Goal: Transaction & Acquisition: Obtain resource

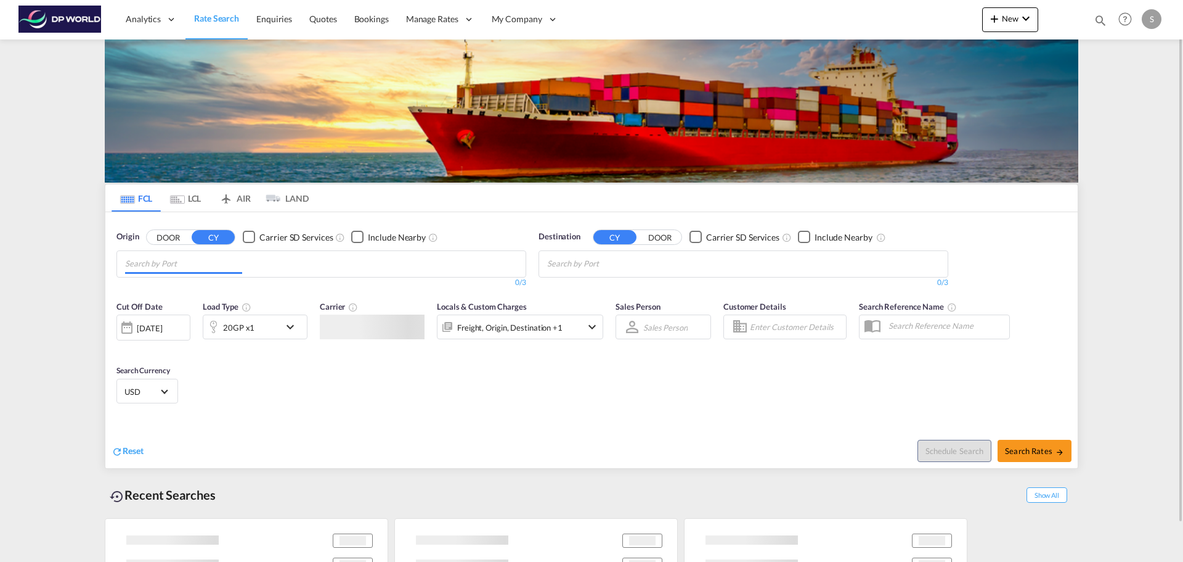
click at [195, 261] on input "Chips input." at bounding box center [183, 264] width 117 height 20
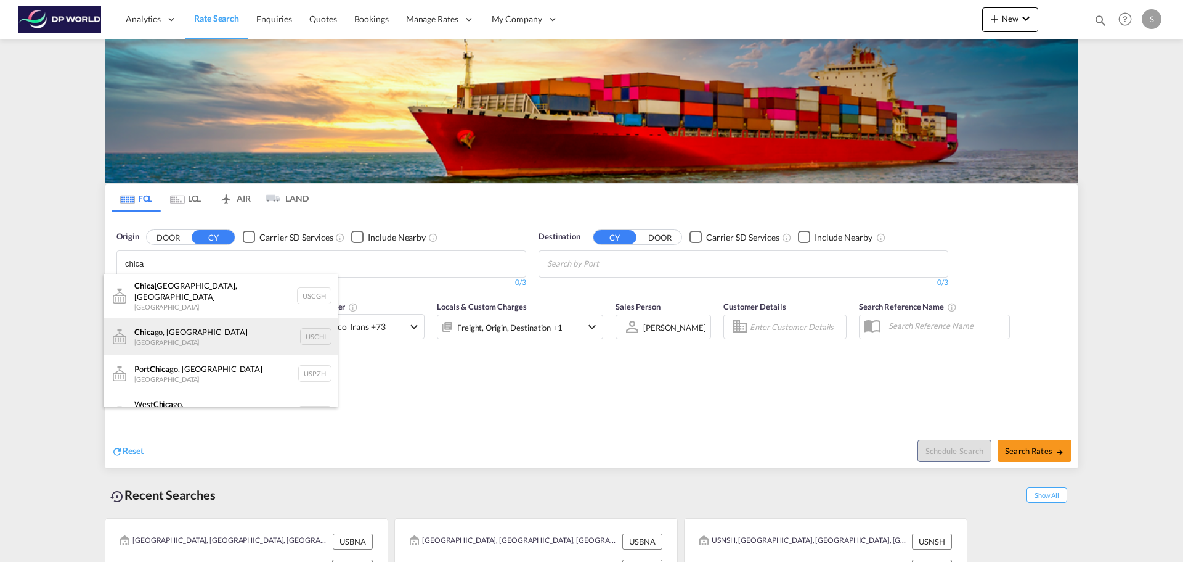
type input "chica"
click at [170, 333] on div "Chica go, IL United States USCHI" at bounding box center [221, 336] width 234 height 37
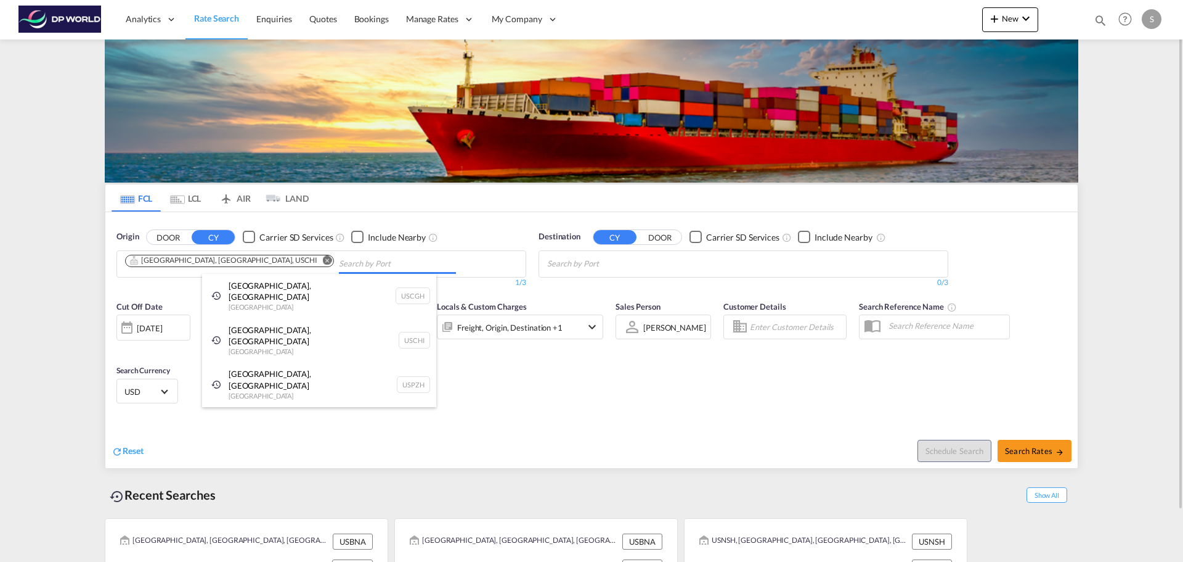
drag, startPoint x: 632, startPoint y: 279, endPoint x: 578, endPoint y: 268, distance: 56.0
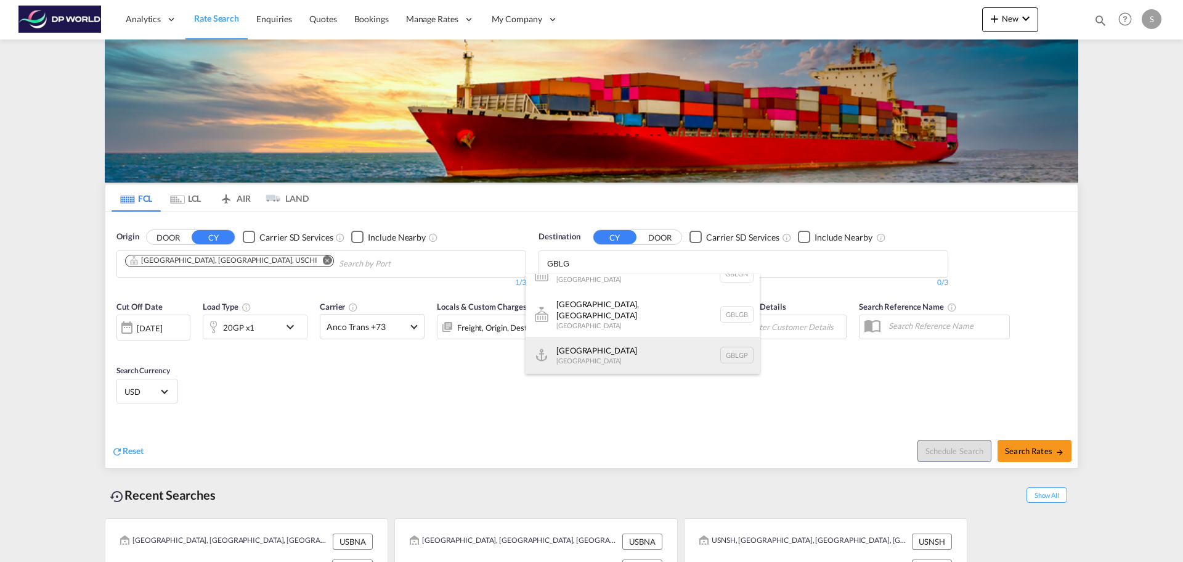
scroll to position [11, 0]
type input "GBLG"
click at [747, 356] on div "[GEOGRAPHIC_DATA] [GEOGRAPHIC_DATA] GBLGP" at bounding box center [643, 362] width 234 height 37
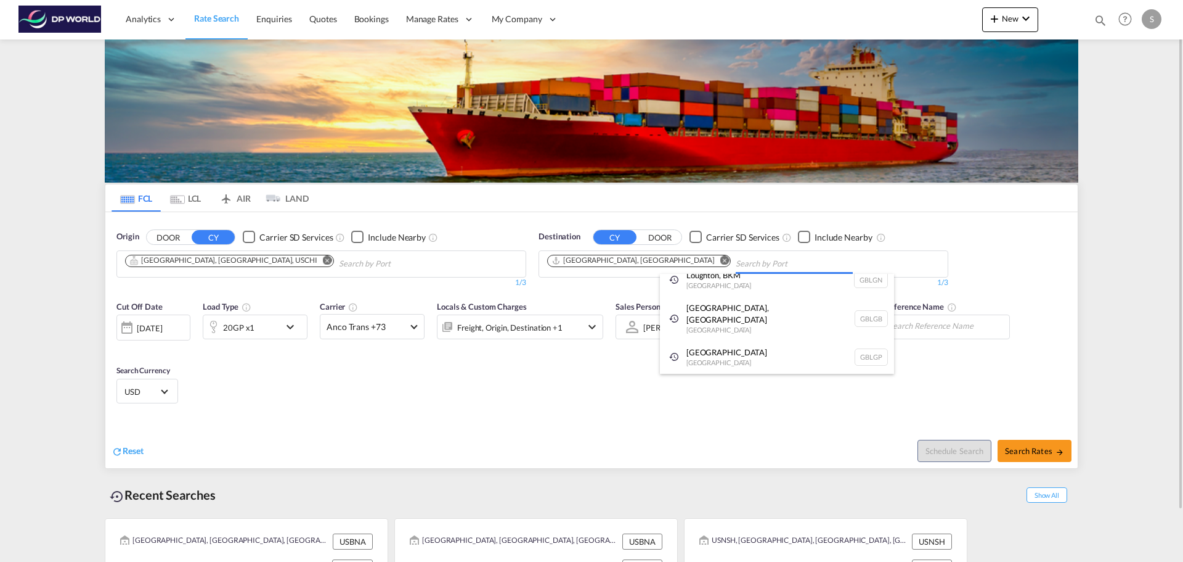
scroll to position [0, 0]
click at [279, 330] on div "20GP x1" at bounding box center [241, 326] width 76 height 25
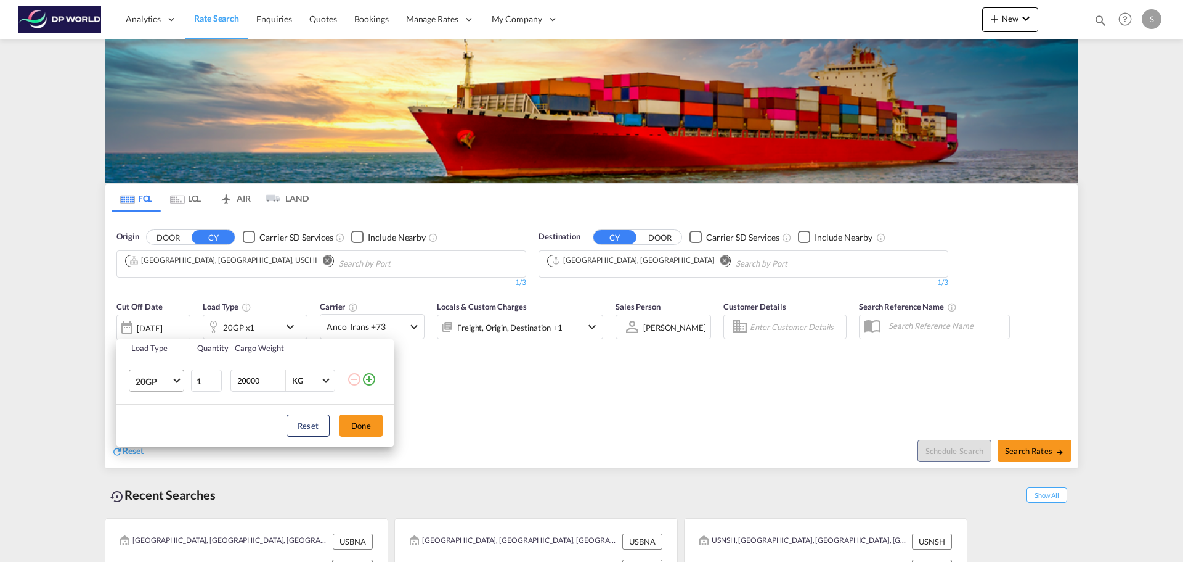
click at [178, 381] on span "Choose: \a20GP" at bounding box center [176, 379] width 7 height 7
click at [153, 435] on div "40HC" at bounding box center [147, 440] width 23 height 12
click at [359, 428] on button "Done" at bounding box center [361, 425] width 43 height 22
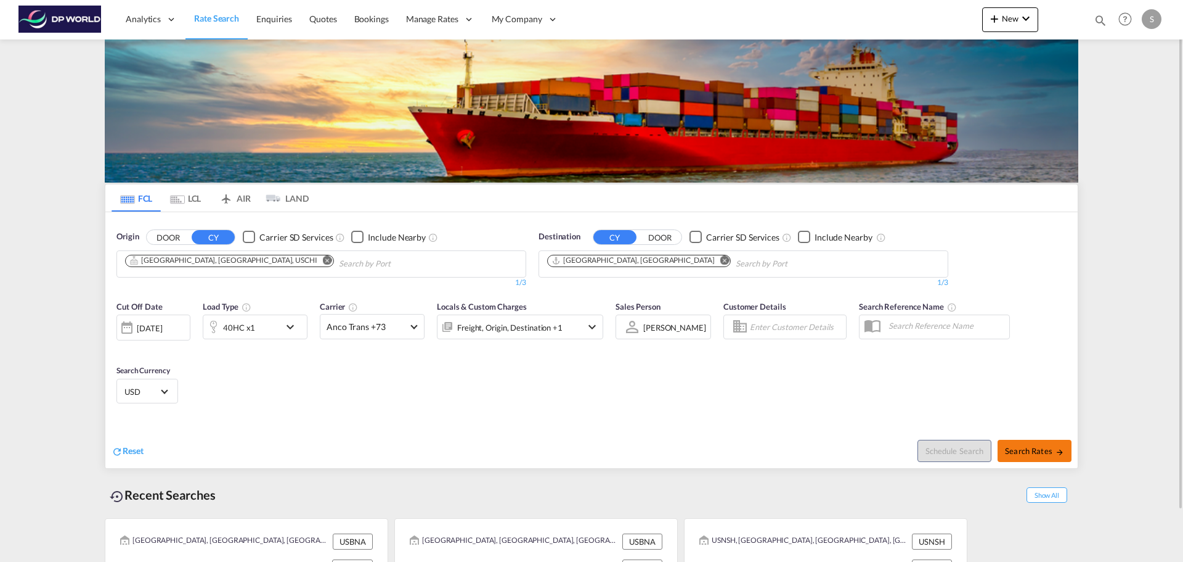
click at [1040, 448] on span "Search Rates" at bounding box center [1034, 451] width 59 height 10
type input "USCHI to GBLGP / [DATE]"
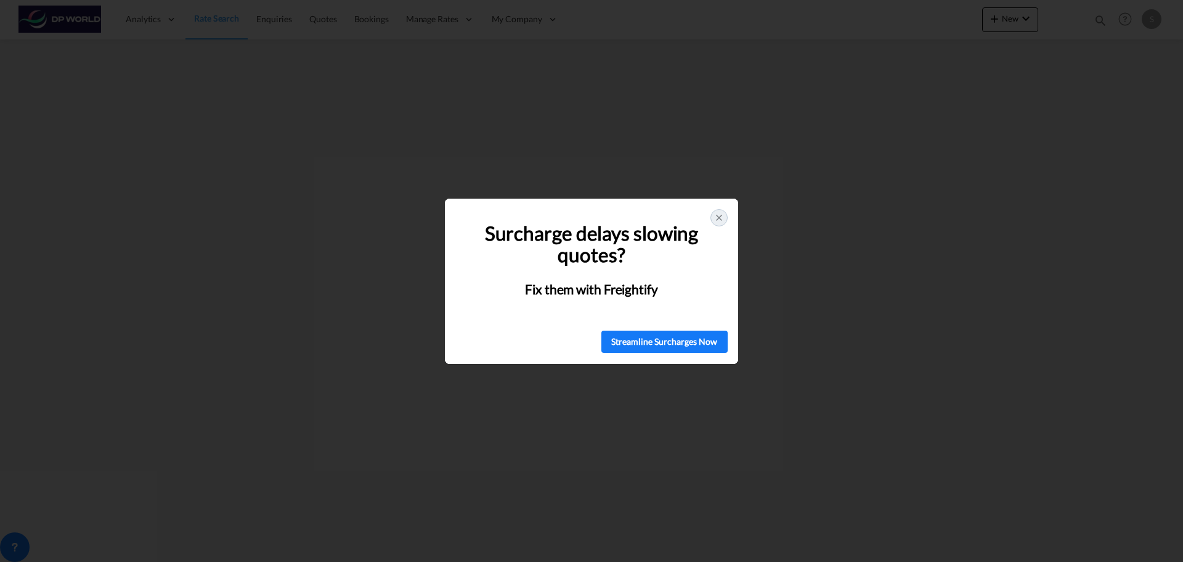
click at [717, 216] on icon at bounding box center [719, 217] width 5 height 5
